Goal: Task Accomplishment & Management: Use online tool/utility

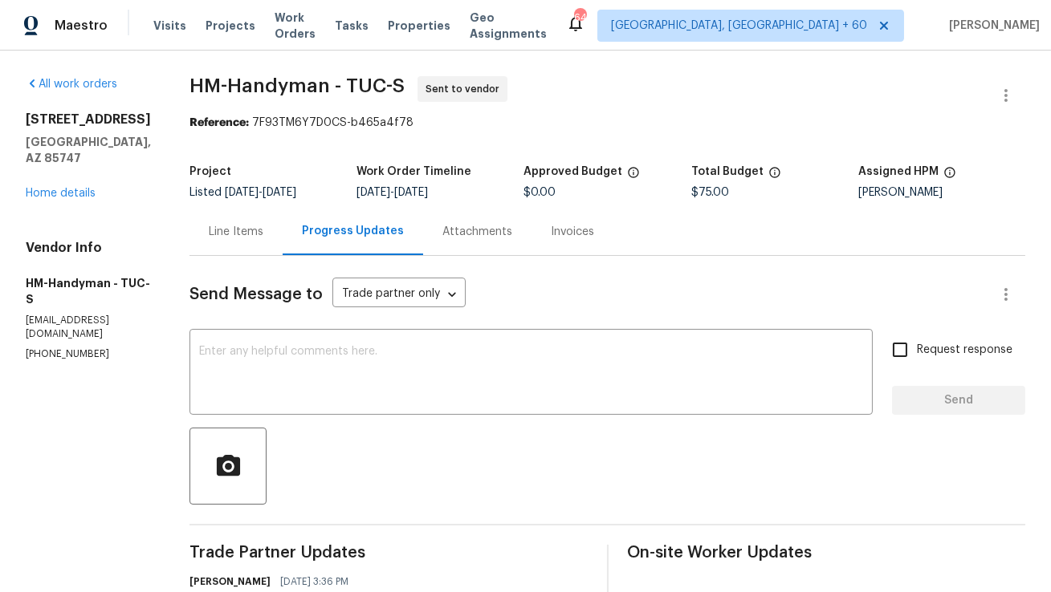
click at [263, 233] on div "Line Items" at bounding box center [236, 232] width 55 height 16
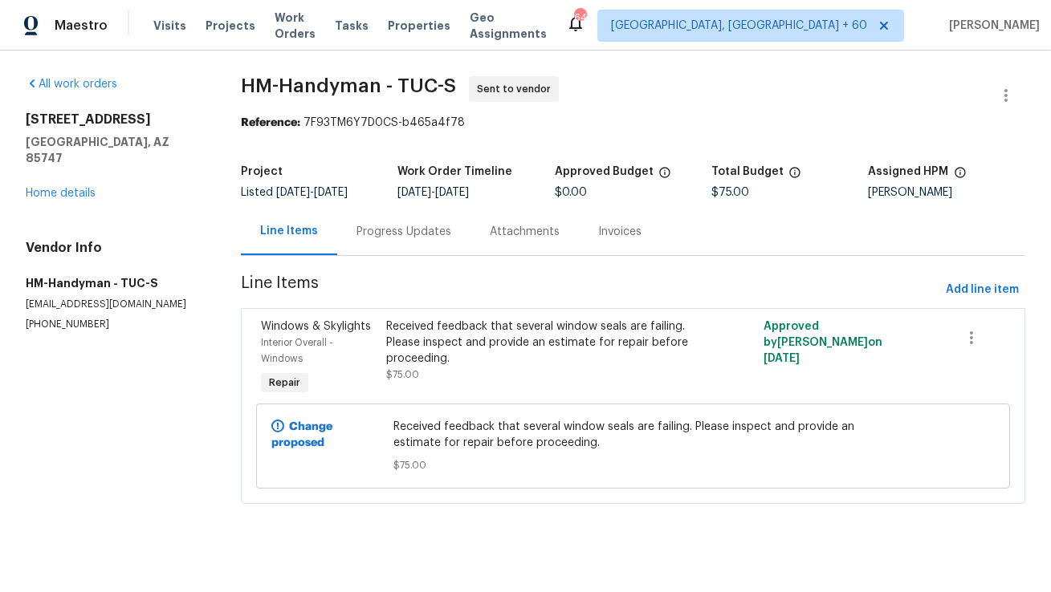
click at [408, 236] on div "Progress Updates" at bounding box center [403, 232] width 95 height 16
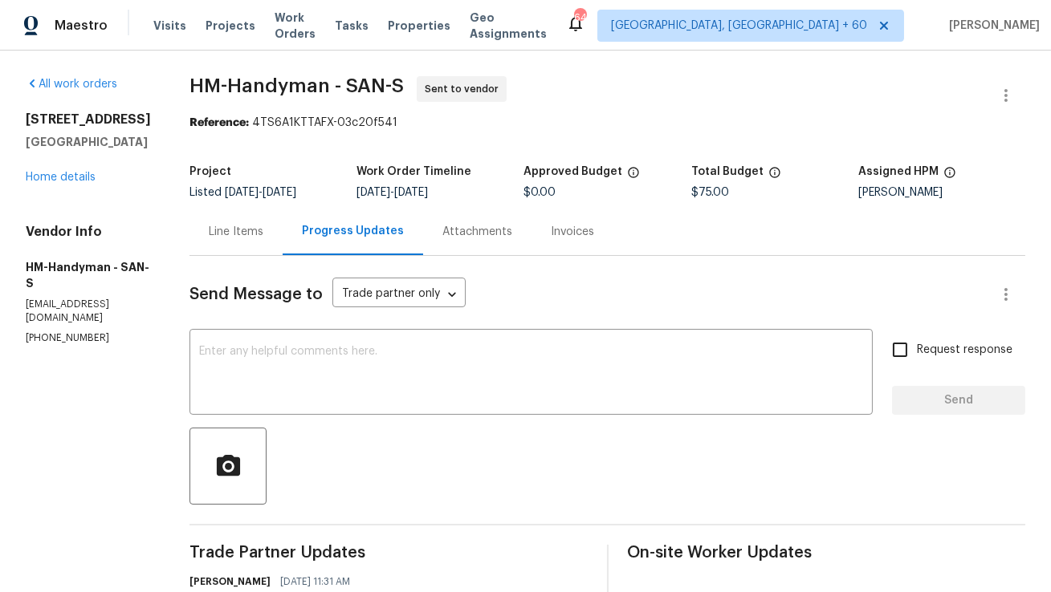
click at [250, 234] on div "Line Items" at bounding box center [236, 232] width 55 height 16
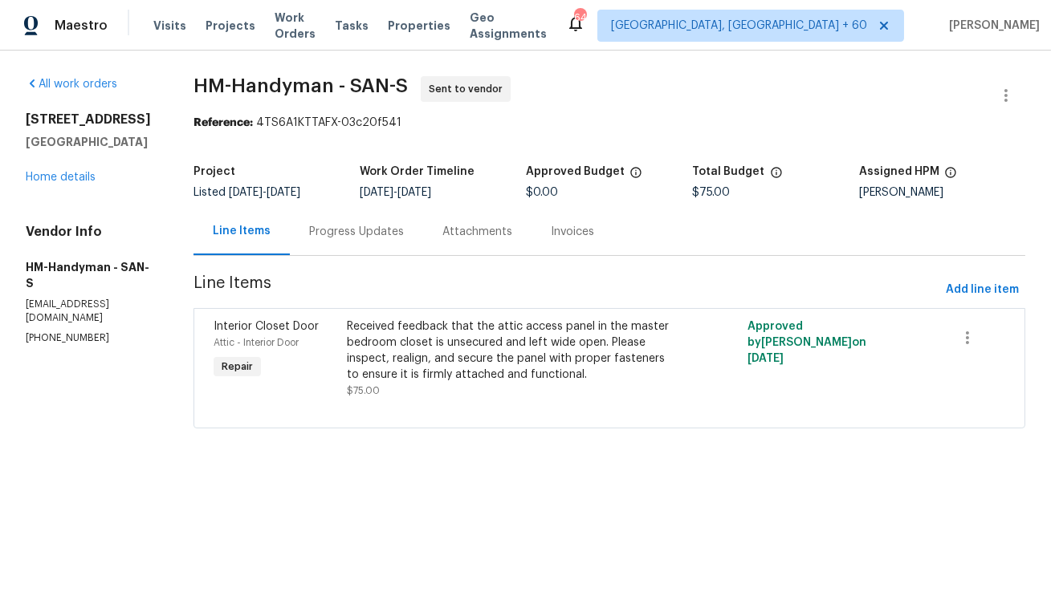
click at [380, 233] on div "Progress Updates" at bounding box center [356, 232] width 95 height 16
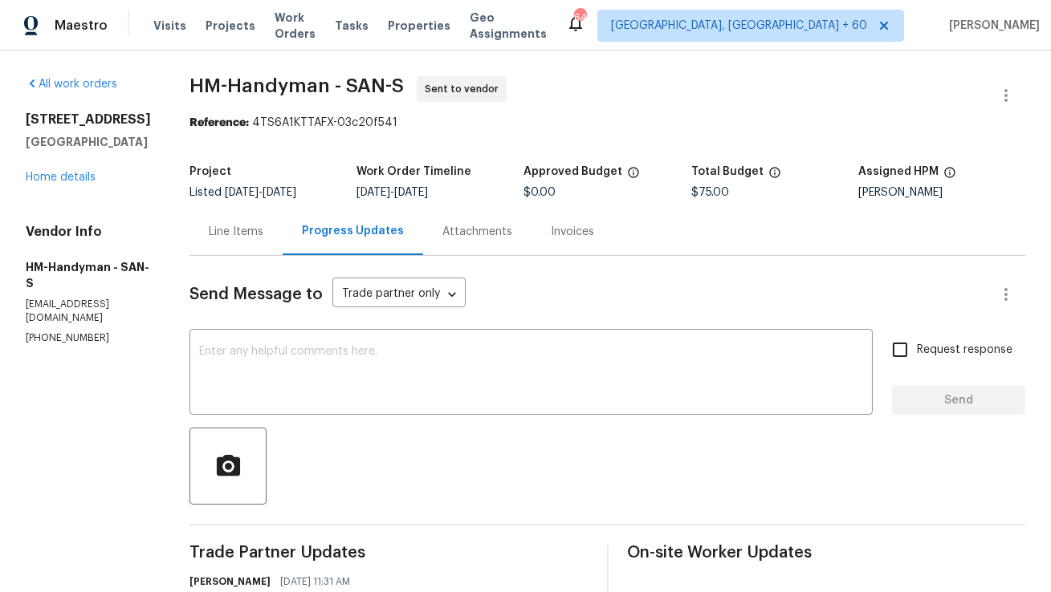
click at [267, 244] on div "Line Items" at bounding box center [235, 231] width 93 height 47
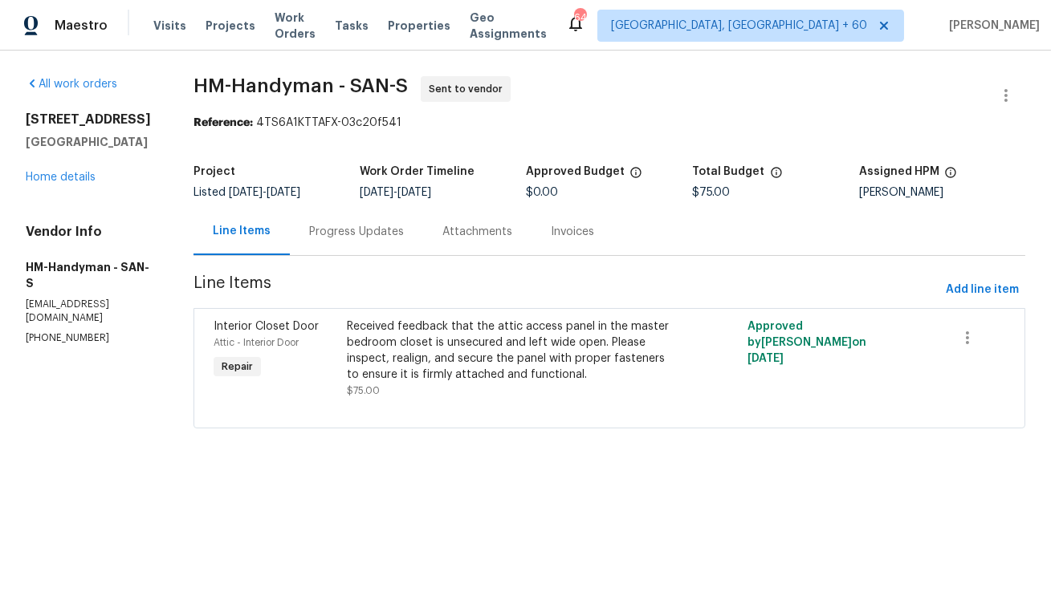
click at [372, 230] on div "Progress Updates" at bounding box center [356, 232] width 95 height 16
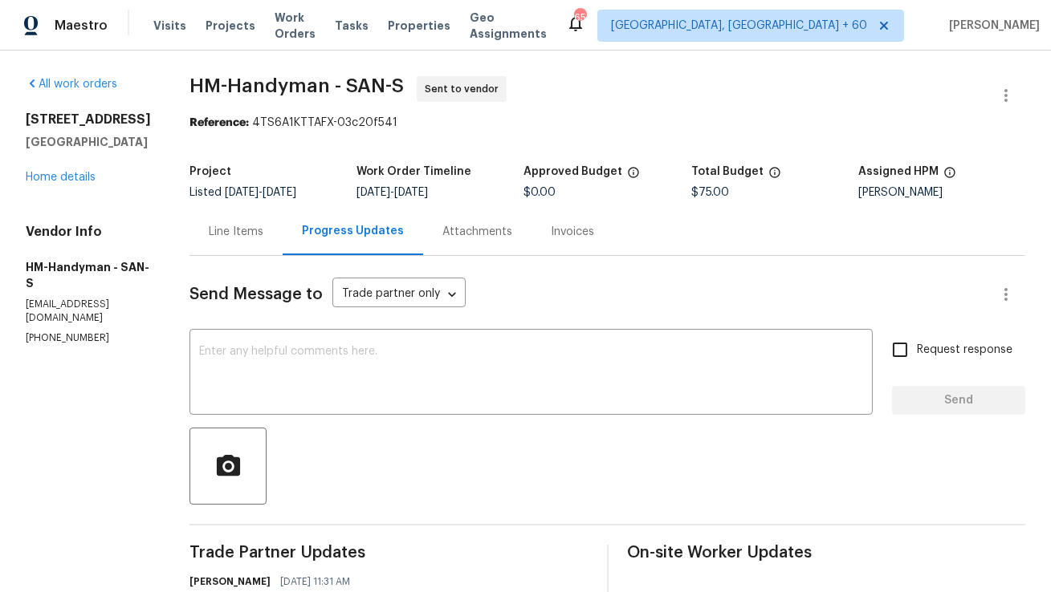
click at [263, 226] on div "Line Items" at bounding box center [236, 232] width 55 height 16
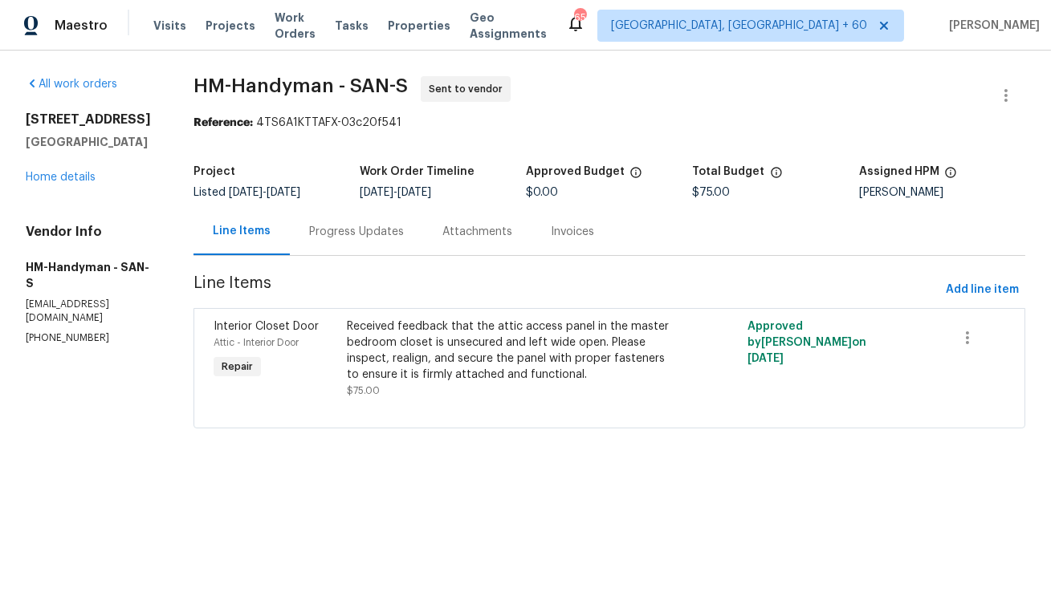
click at [377, 238] on div "Progress Updates" at bounding box center [356, 232] width 95 height 16
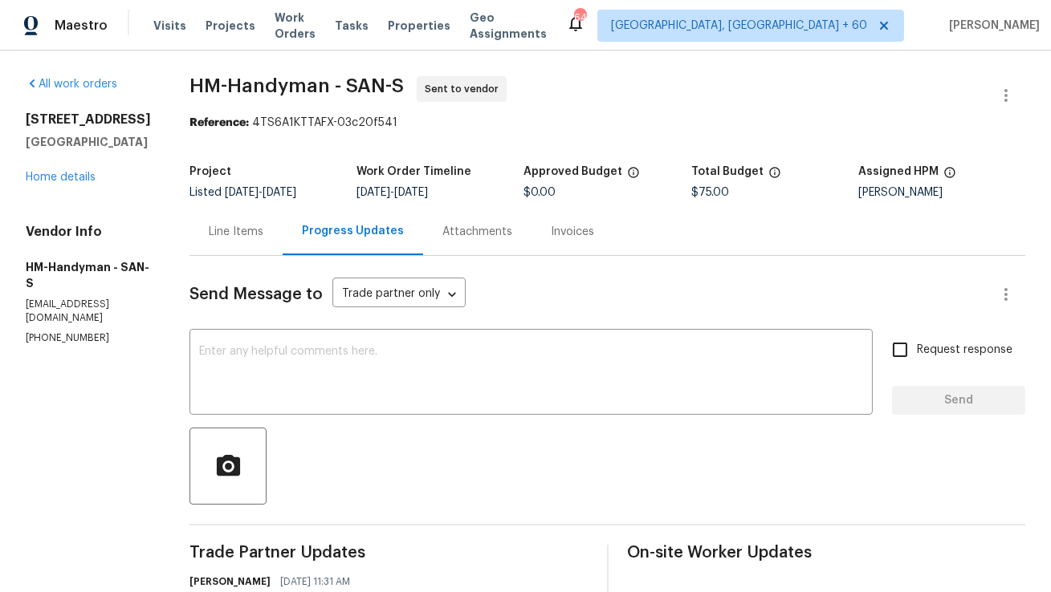
click at [101, 298] on p "[EMAIL_ADDRESS][DOMAIN_NAME]" at bounding box center [88, 311] width 125 height 27
copy p "[EMAIL_ADDRESS][DOMAIN_NAME]"
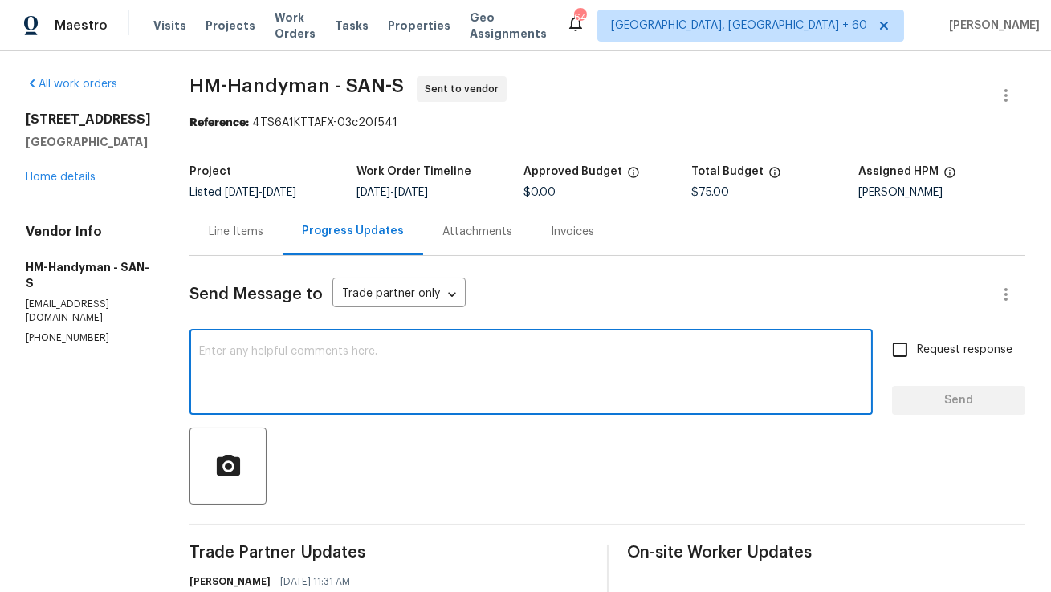
click at [324, 355] on textarea at bounding box center [531, 374] width 664 height 56
click at [337, 412] on div "x ​" at bounding box center [530, 374] width 683 height 82
paste textarea "[EMAIL_ADDRESS][DOMAIN_NAME]"
type textarea "[EMAIL_ADDRESS][DOMAIN_NAME]"
